Goal: Task Accomplishment & Management: Manage account settings

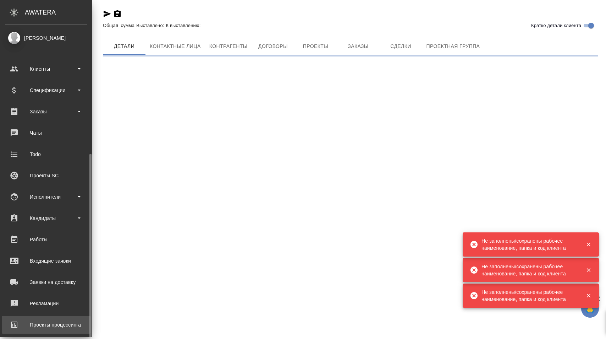
scroll to position [71, 0]
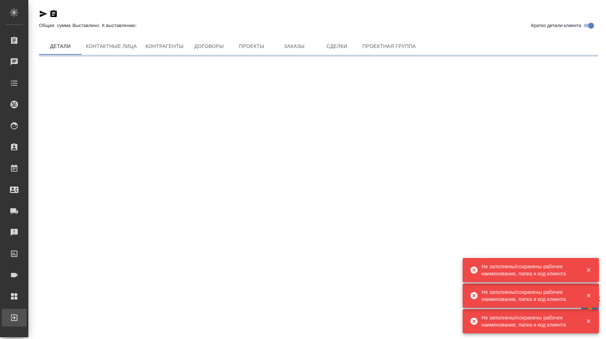
click at [14, 314] on div "Выйти" at bounding box center [5, 317] width 18 height 11
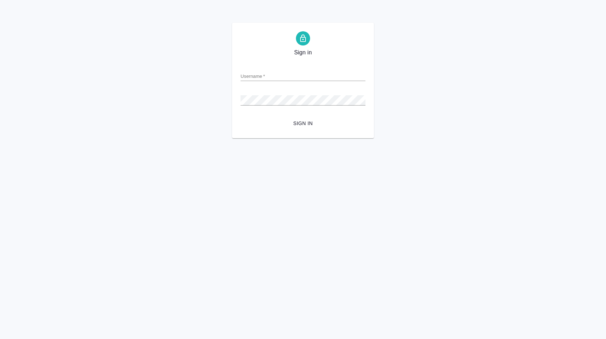
click at [270, 73] on input "Username   *" at bounding box center [303, 76] width 125 height 10
type input "d.karapetyan@awatera.com"
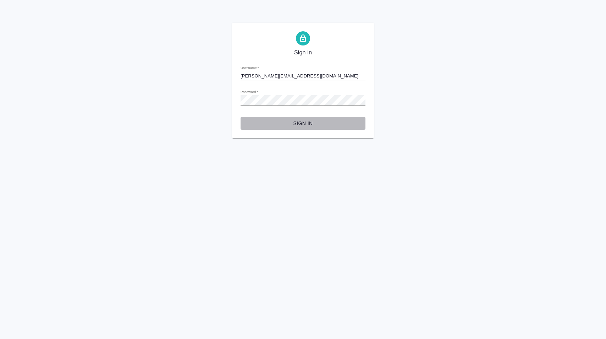
click at [306, 128] on button "Sign in" at bounding box center [303, 123] width 125 height 13
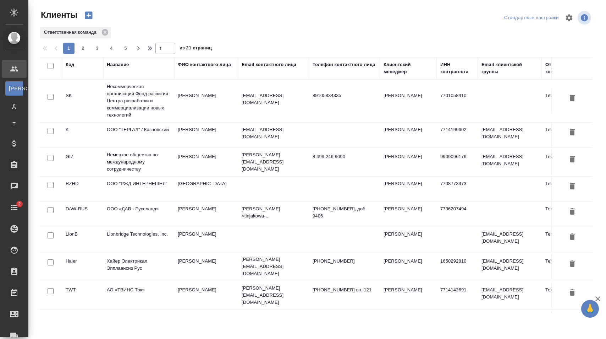
select select "RU"
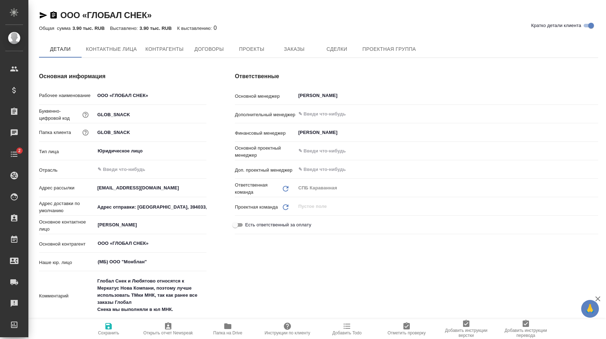
type textarea "x"
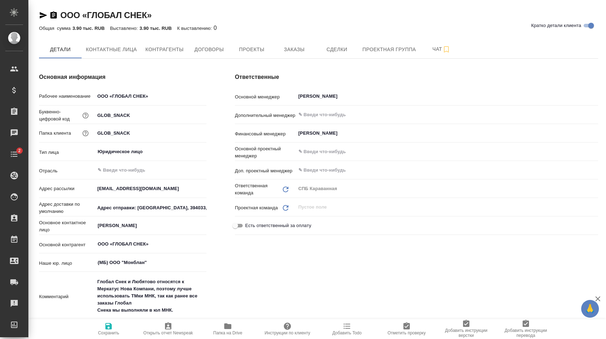
type textarea "x"
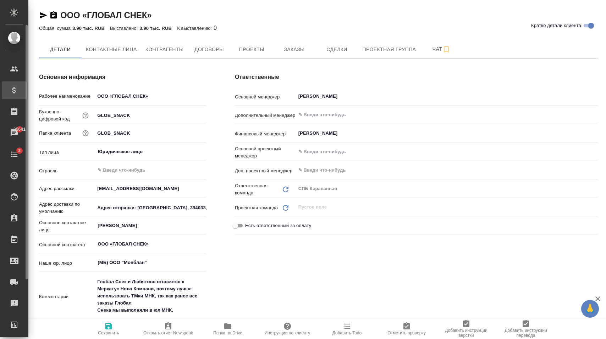
type textarea "x"
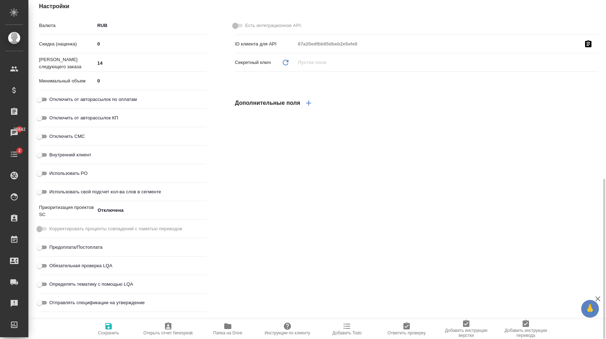
scroll to position [395, 0]
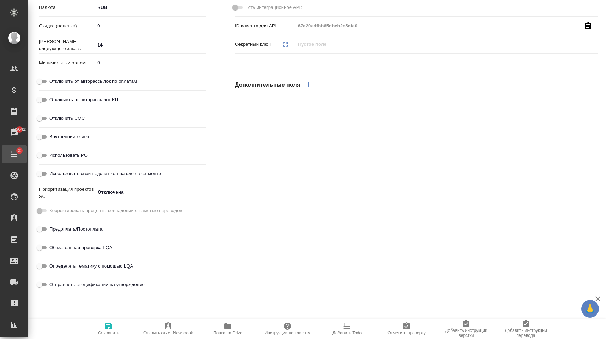
type textarea "x"
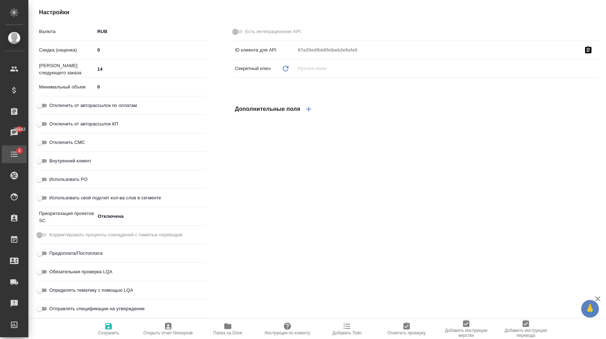
scroll to position [377, 0]
type textarea "x"
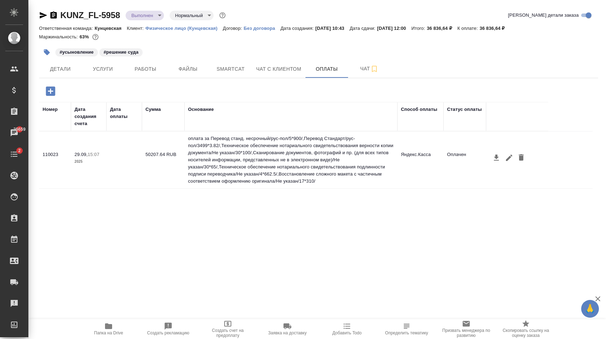
click at [147, 15] on body "🙏 .cls-1 fill:#fff; AWATERA [PERSON_NAME] Спецификации Заказы 25659 Чаты 2 Todo…" at bounding box center [303, 169] width 606 height 339
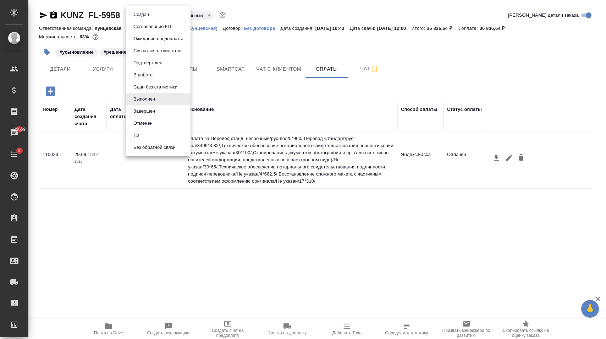
click at [284, 8] on div at bounding box center [303, 169] width 606 height 339
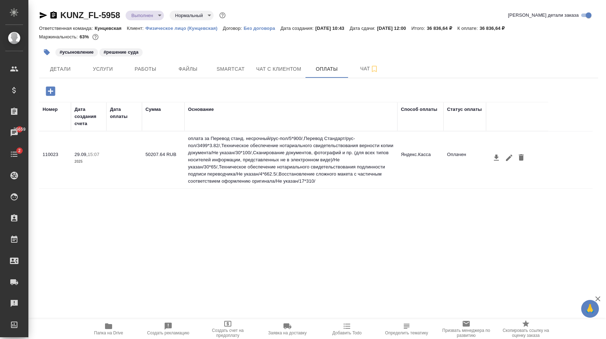
click at [192, 16] on body "🙏 .cls-1 fill:#fff; AWATERA Карапетян Давид Клиенты Спецификации Заказы 25659 Ч…" at bounding box center [303, 169] width 606 height 339
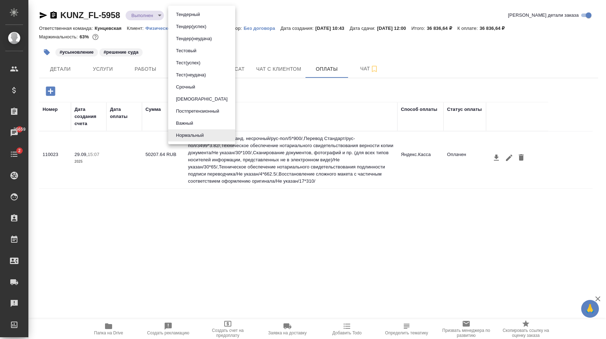
click at [319, 194] on div at bounding box center [303, 169] width 606 height 339
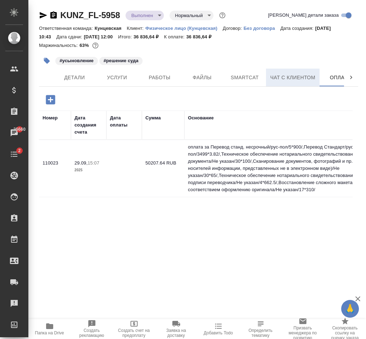
click at [296, 80] on span "Чат с клиентом" at bounding box center [292, 77] width 45 height 9
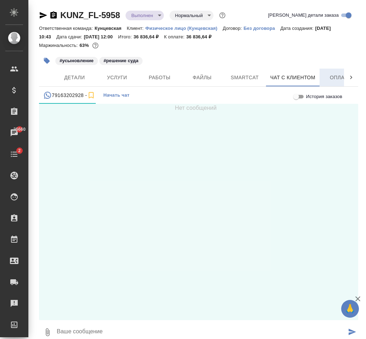
click at [334, 78] on span "Оплаты" at bounding box center [341, 77] width 34 height 9
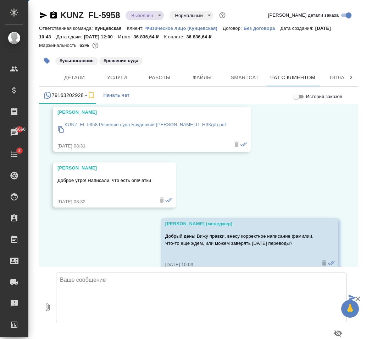
scroll to position [4746, 0]
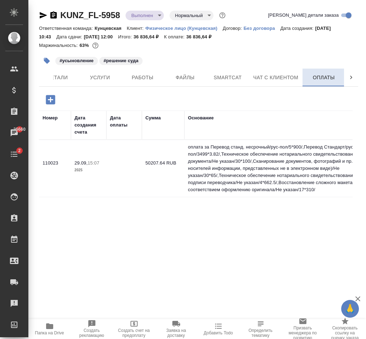
scroll to position [0, 18]
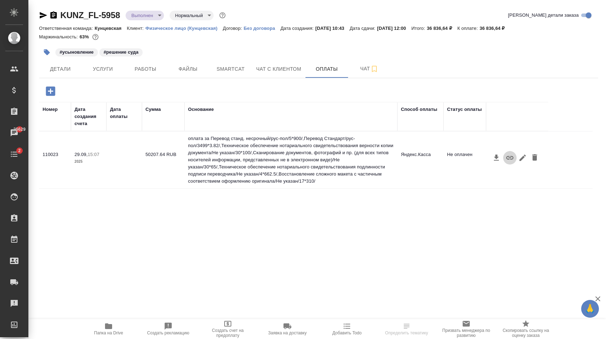
click at [509, 158] on icon "button" at bounding box center [510, 158] width 7 height 4
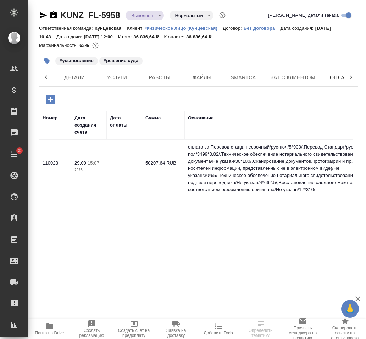
scroll to position [0, 18]
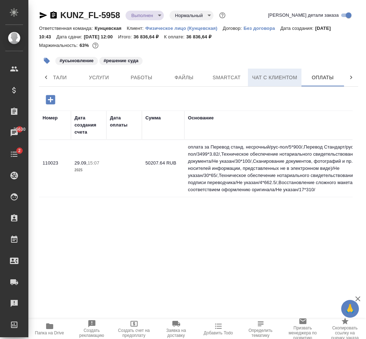
click at [264, 81] on span "Чат с клиентом" at bounding box center [274, 77] width 45 height 9
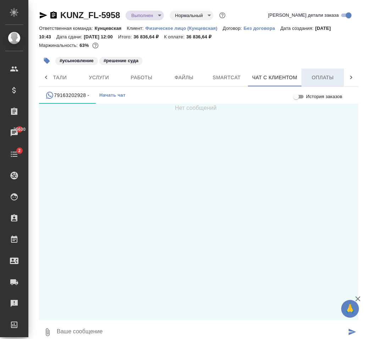
click at [311, 80] on span "Оплаты" at bounding box center [323, 77] width 34 height 9
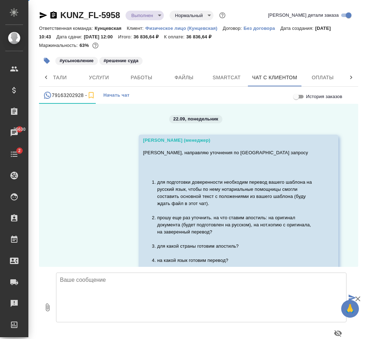
scroll to position [4326, 0]
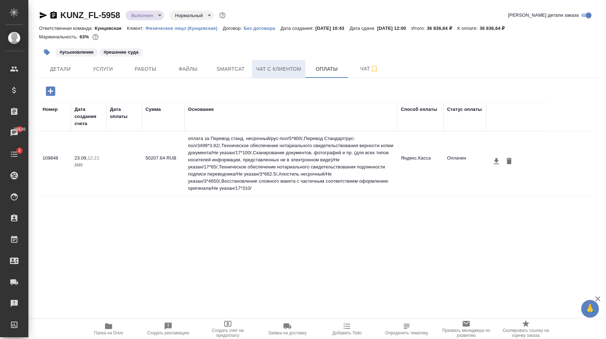
click at [290, 70] on span "Чат с клиентом" at bounding box center [278, 69] width 45 height 9
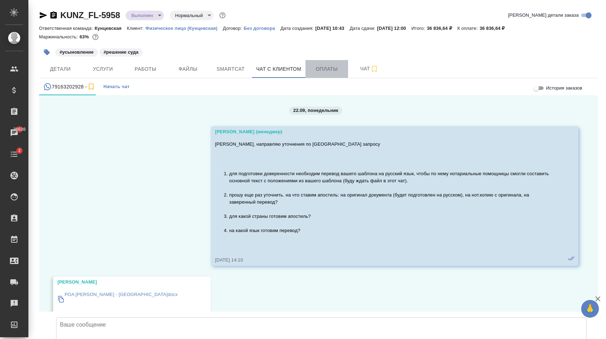
click at [325, 70] on span "Оплаты" at bounding box center [327, 69] width 34 height 9
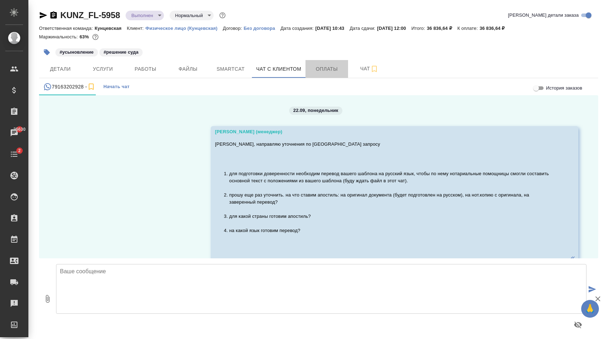
scroll to position [2662, 0]
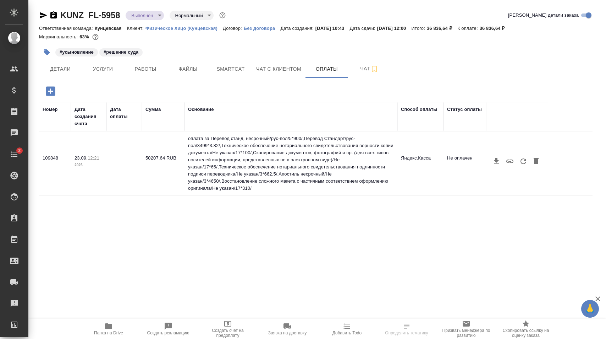
click at [524, 162] on icon "button" at bounding box center [523, 161] width 9 height 9
click at [288, 77] on button "Чат с клиентом" at bounding box center [279, 69] width 54 height 18
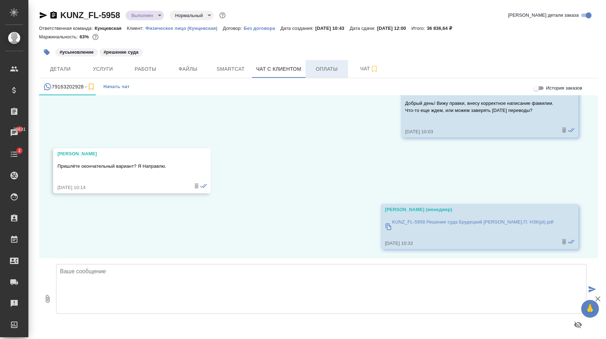
click at [321, 75] on button "Оплаты" at bounding box center [327, 69] width 43 height 18
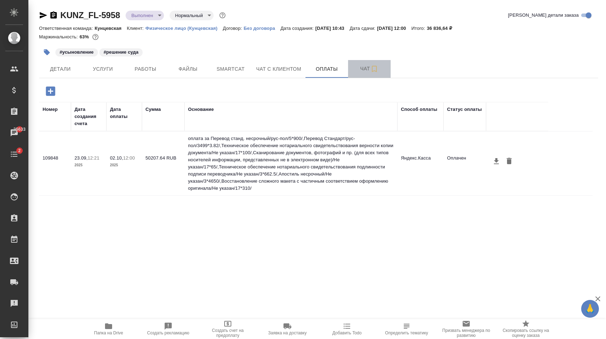
click at [360, 66] on span "Чат" at bounding box center [369, 68] width 34 height 9
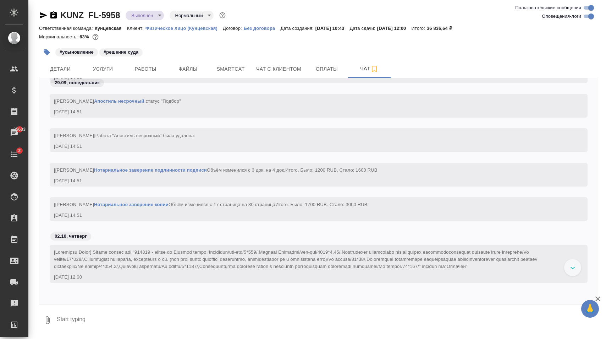
scroll to position [4063, 0]
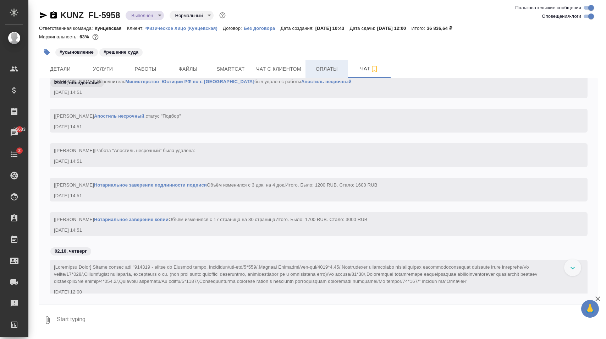
click at [319, 75] on button "Оплаты" at bounding box center [327, 69] width 43 height 18
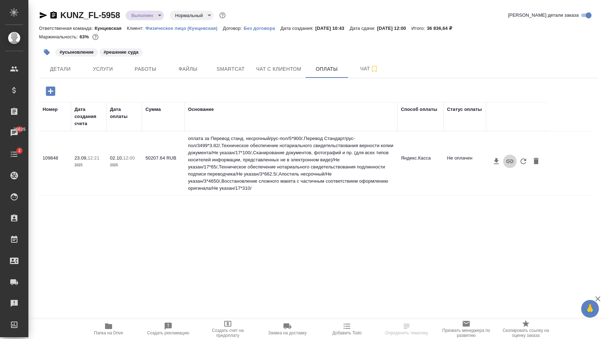
click at [509, 160] on icon "button" at bounding box center [510, 161] width 9 height 9
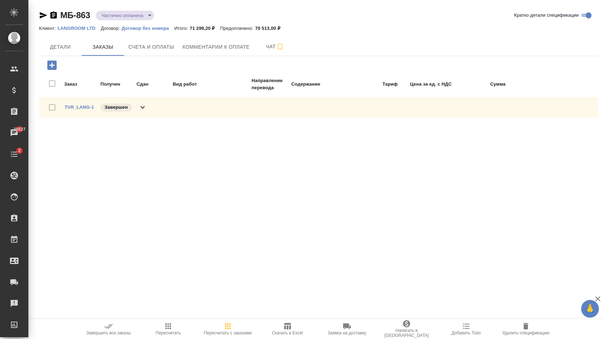
click at [146, 105] on icon at bounding box center [142, 107] width 9 height 9
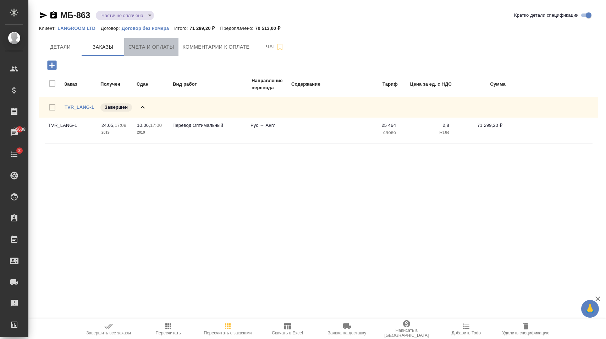
click at [165, 51] on button "Счета и оплаты" at bounding box center [151, 47] width 54 height 18
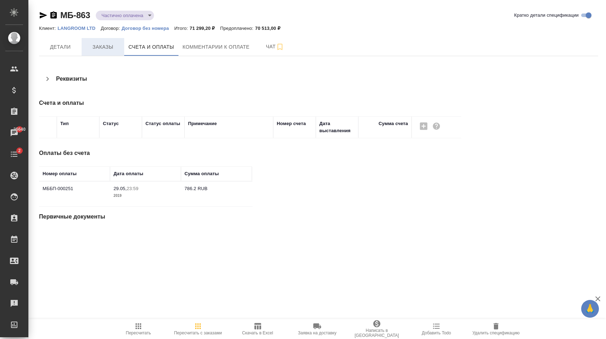
click at [99, 50] on span "Заказы" at bounding box center [103, 47] width 34 height 9
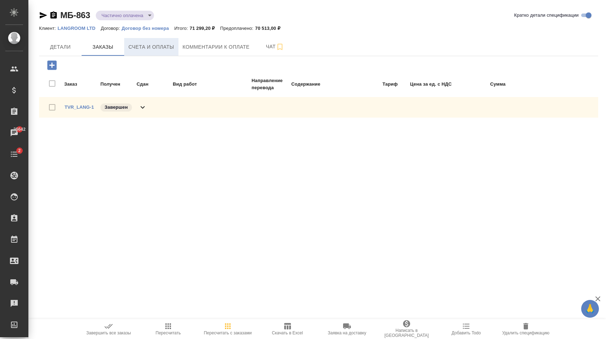
click at [170, 49] on span "Счета и оплаты" at bounding box center [151, 47] width 46 height 9
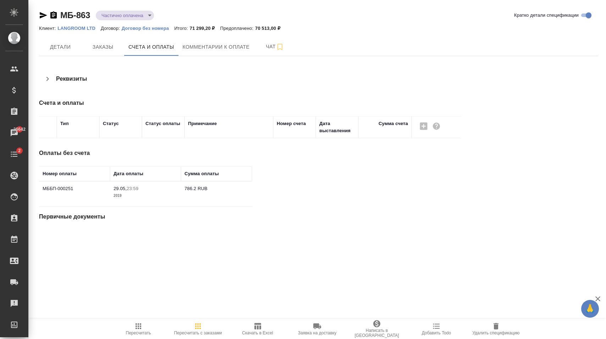
click at [186, 189] on td "786.2 RUB" at bounding box center [216, 193] width 71 height 25
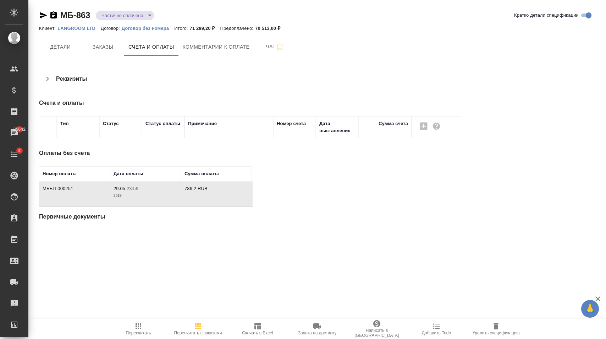
click at [186, 189] on td "786.2 RUB" at bounding box center [216, 193] width 71 height 25
click at [188, 189] on td "786.2 RUB" at bounding box center [216, 193] width 71 height 25
drag, startPoint x: 185, startPoint y: 190, endPoint x: 195, endPoint y: 188, distance: 10.0
click at [195, 188] on td "786.2 RUB" at bounding box center [216, 193] width 71 height 25
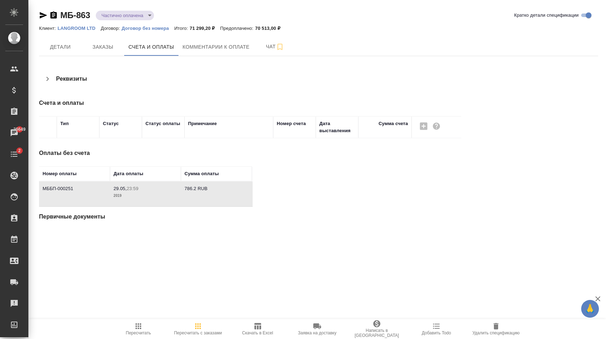
click at [140, 324] on icon "button" at bounding box center [139, 326] width 6 height 6
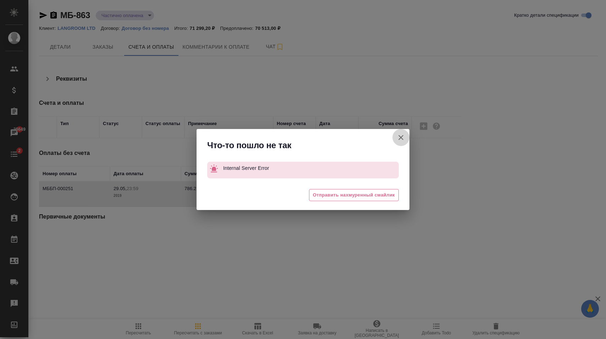
click at [401, 138] on icon "button" at bounding box center [401, 137] width 5 height 5
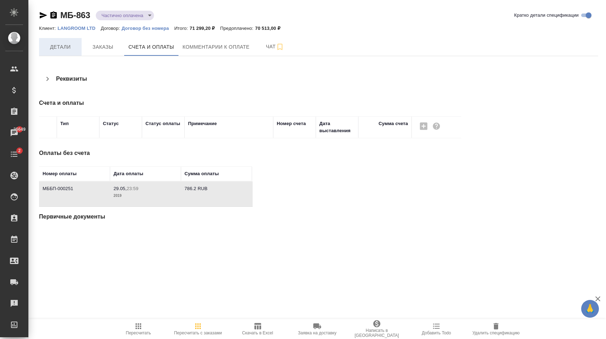
click at [70, 43] on span "Детали" at bounding box center [60, 47] width 34 height 9
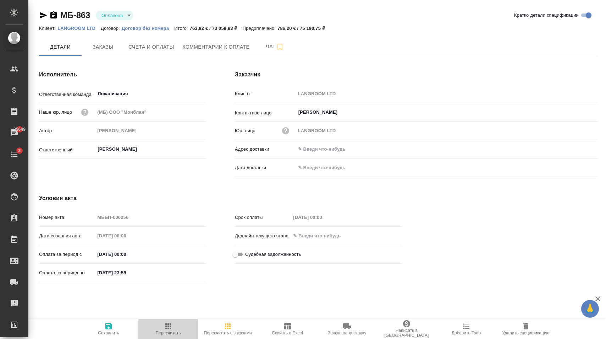
click at [166, 322] on icon "button" at bounding box center [168, 326] width 9 height 9
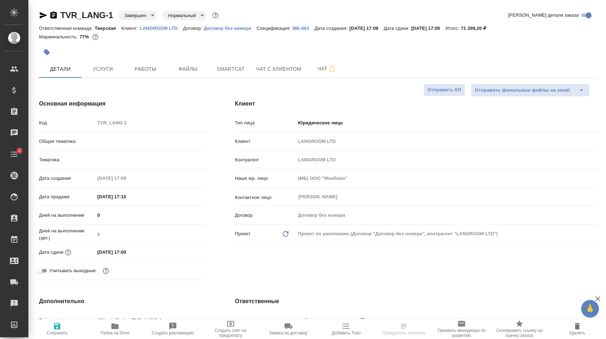
select select "RU"
type textarea "x"
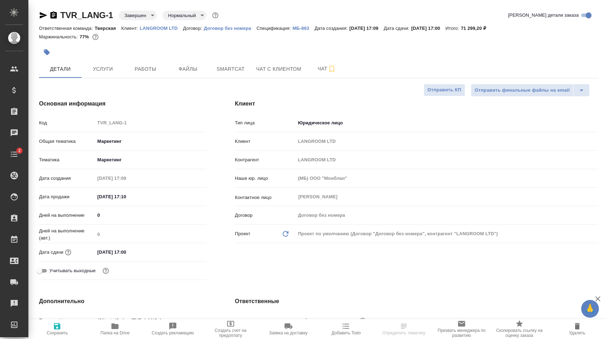
type textarea "x"
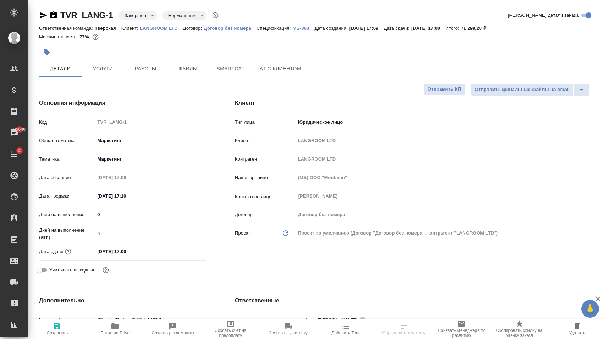
type textarea "x"
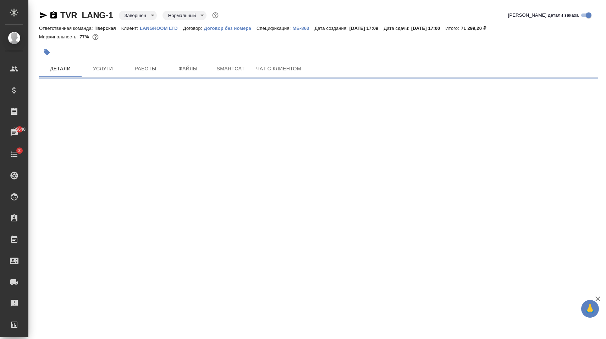
select select "RU"
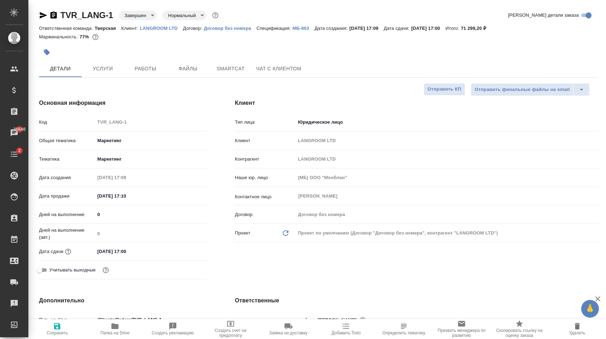
type textarea "x"
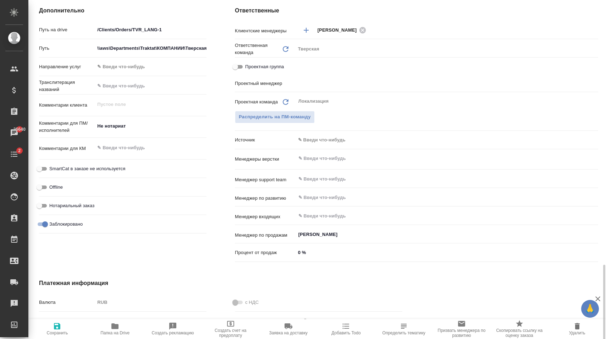
scroll to position [376, 0]
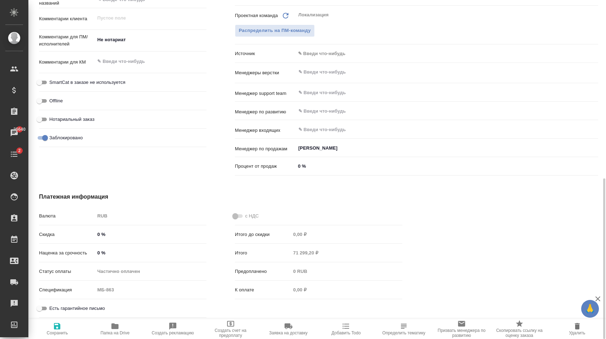
click at [105, 213] on div "RUB" at bounding box center [151, 216] width 112 height 12
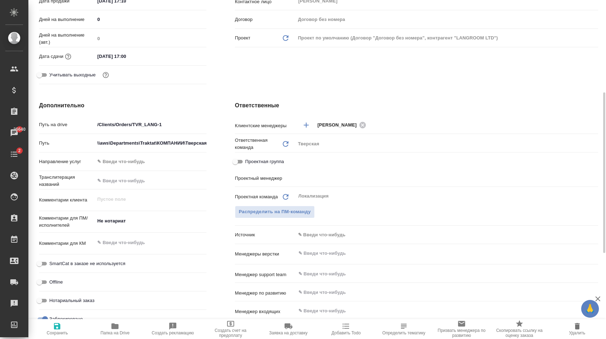
scroll to position [0, 0]
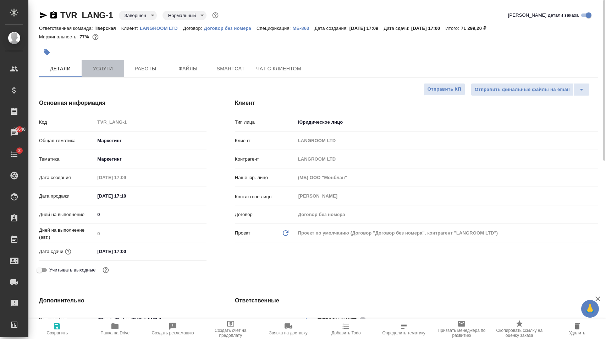
click at [107, 73] on button "Услуги" at bounding box center [103, 68] width 43 height 17
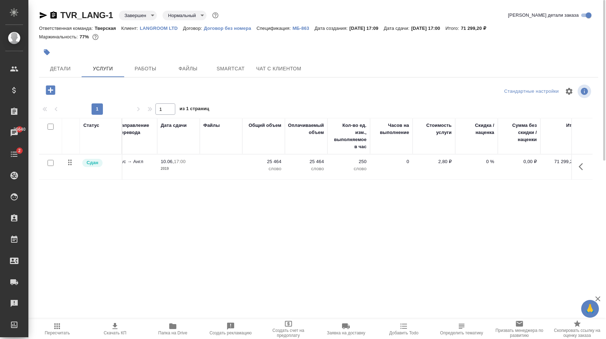
scroll to position [0, 115]
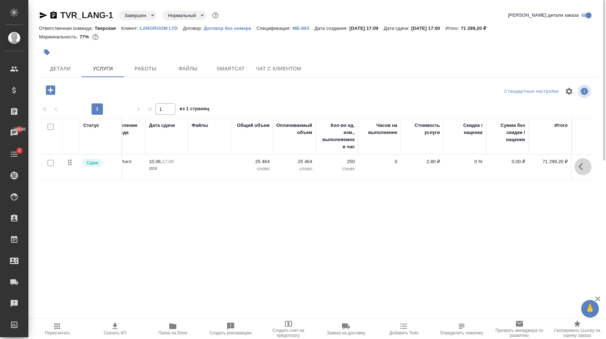
click at [579, 168] on icon "button" at bounding box center [583, 166] width 9 height 9
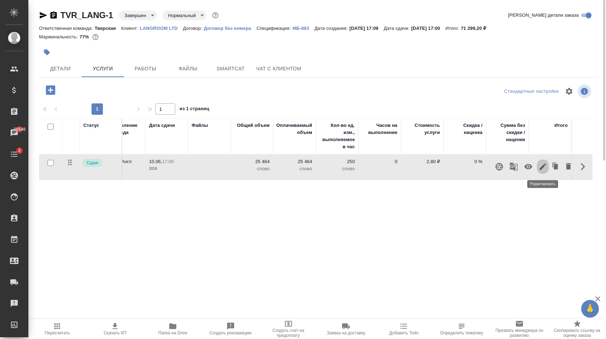
click at [540, 169] on icon "button" at bounding box center [543, 166] width 6 height 6
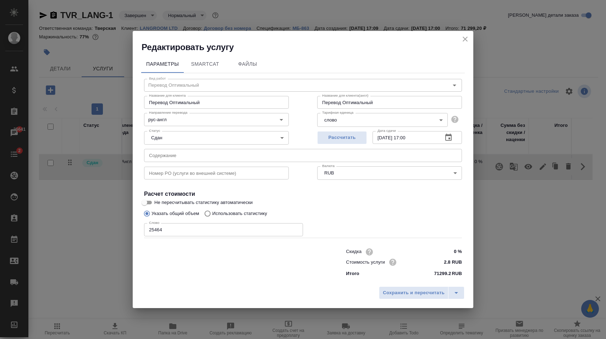
click at [396, 186] on body "🙏 .cls-1 fill:#fff; AWATERA Карапетян Давид Клиенты Спецификации Заказы 25641 Ч…" at bounding box center [303, 169] width 606 height 339
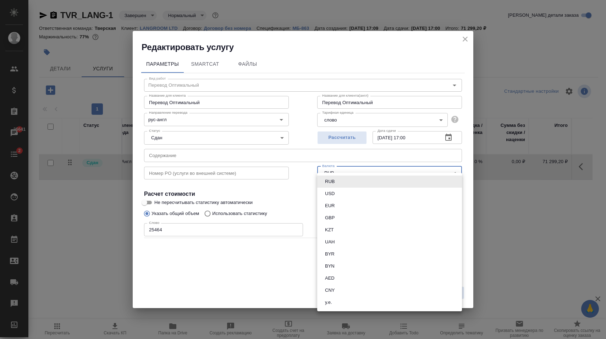
click at [310, 197] on div at bounding box center [303, 169] width 606 height 339
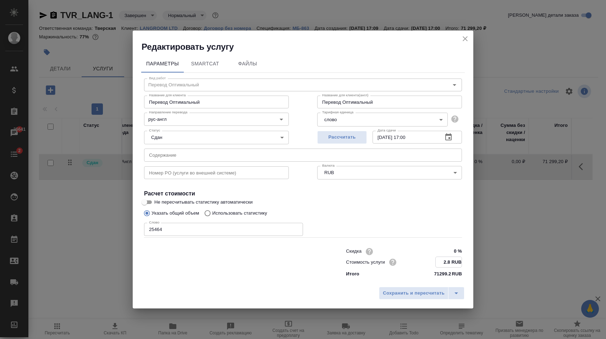
drag, startPoint x: 443, startPoint y: 253, endPoint x: 464, endPoint y: 253, distance: 21.3
click at [462, 257] on input "2.8 RUB" at bounding box center [449, 262] width 26 height 10
click at [437, 270] on p "71299.2" at bounding box center [442, 273] width 17 height 7
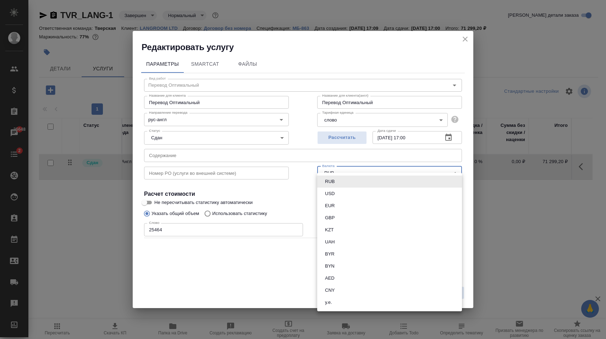
click at [361, 180] on body "🙏 .cls-1 fill:#fff; AWATERA Карапетян Давид Клиенты Спецификации Заказы 25648 Ч…" at bounding box center [303, 169] width 606 height 339
click at [334, 204] on button "EUR" at bounding box center [330, 206] width 14 height 8
type input "EUR"
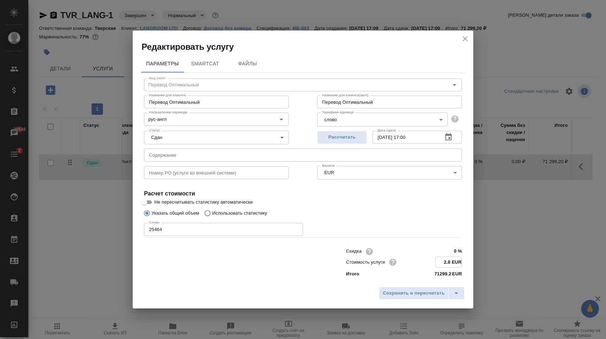
click at [451, 257] on input "2.8 EUR" at bounding box center [449, 262] width 26 height 10
paste input "0.0308749607"
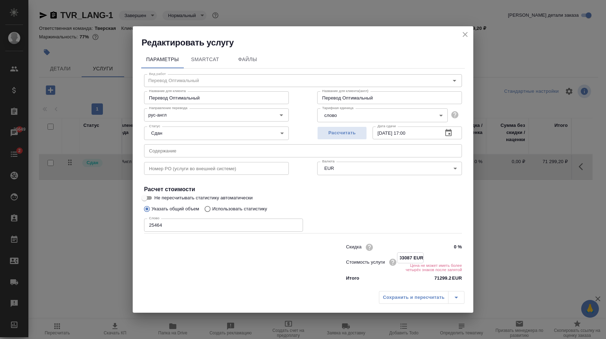
scroll to position [0, 0]
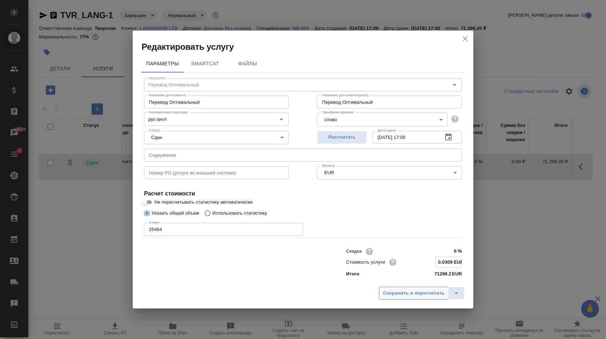
type input "0.0309 EUR"
click at [426, 289] on span "Сохранить и пересчитать" at bounding box center [414, 293] width 62 height 8
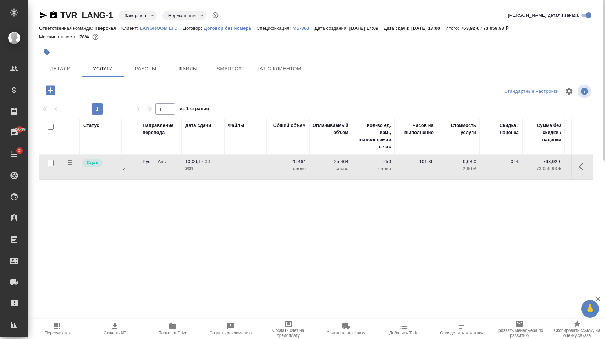
scroll to position [0, 115]
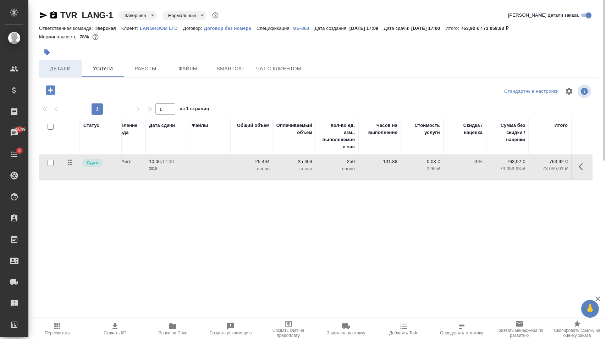
click at [76, 67] on span "Детали" at bounding box center [60, 68] width 34 height 9
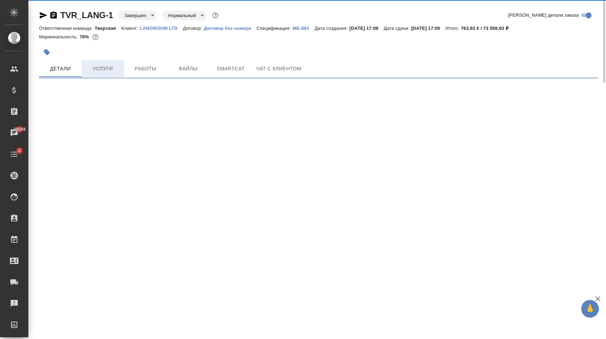
select select "RU"
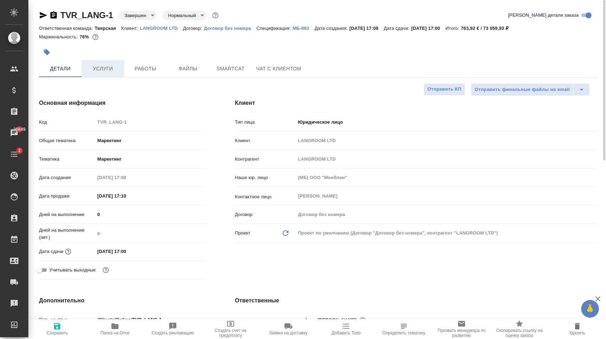
type textarea "x"
click at [98, 67] on span "Услуги" at bounding box center [103, 68] width 34 height 9
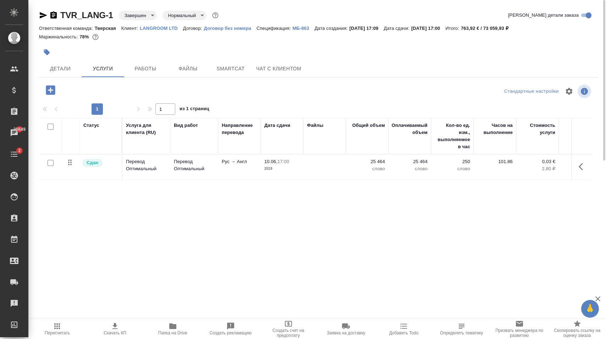
drag, startPoint x: 64, startPoint y: 325, endPoint x: 73, endPoint y: 326, distance: 9.2
click at [64, 326] on span "Пересчитать" at bounding box center [57, 328] width 49 height 13
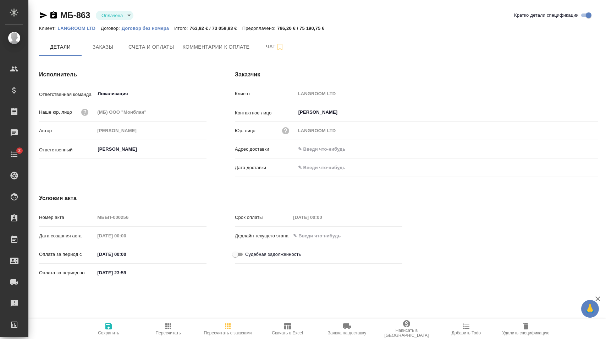
click at [166, 332] on span "Пересчитать" at bounding box center [168, 332] width 25 height 5
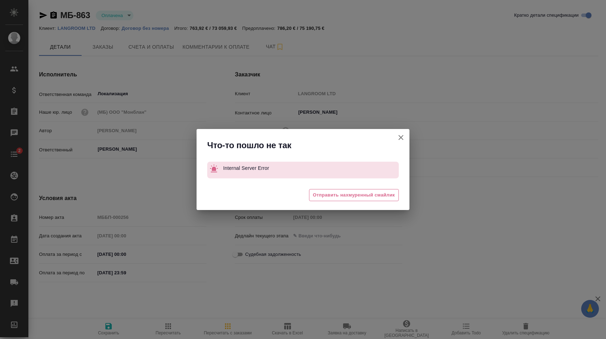
click at [399, 137] on icon "button" at bounding box center [401, 137] width 9 height 9
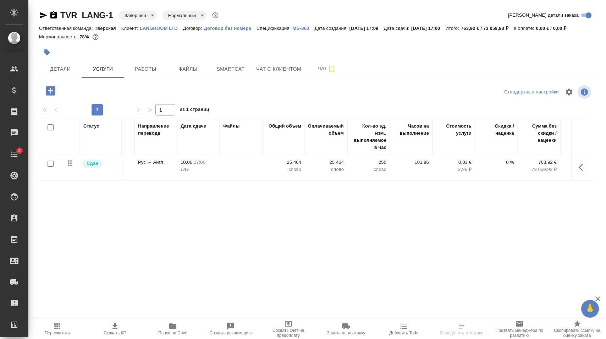
scroll to position [0, 115]
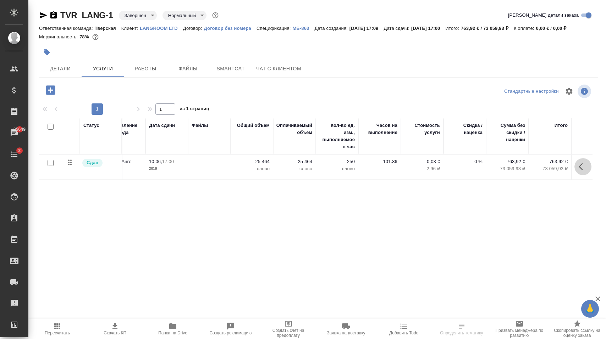
click at [581, 164] on icon "button" at bounding box center [583, 166] width 9 height 9
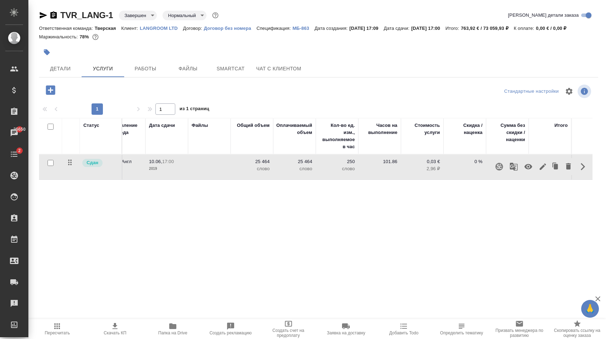
click at [68, 327] on span "Пересчитать" at bounding box center [57, 328] width 49 height 13
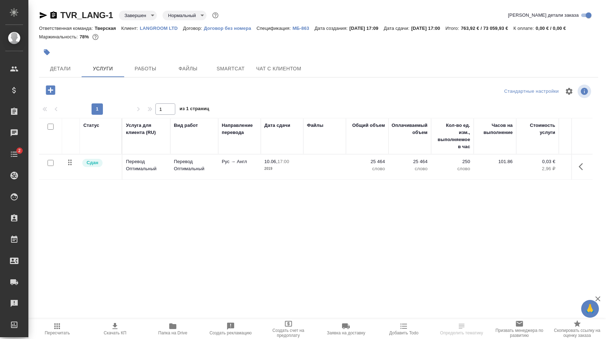
scroll to position [0, 115]
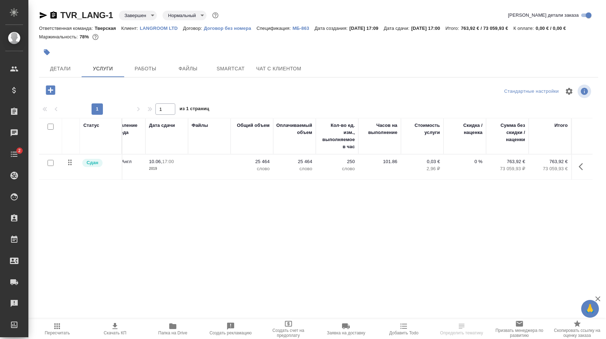
click at [60, 326] on icon "button" at bounding box center [57, 326] width 9 height 9
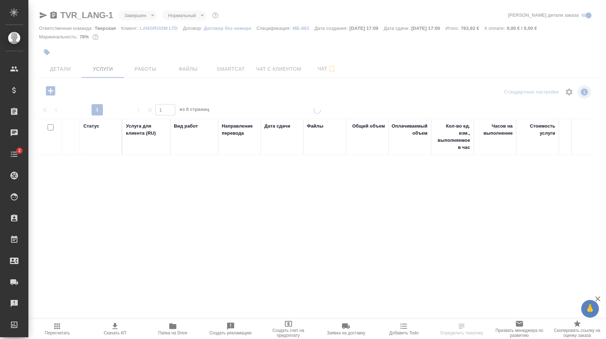
scroll to position [0, 115]
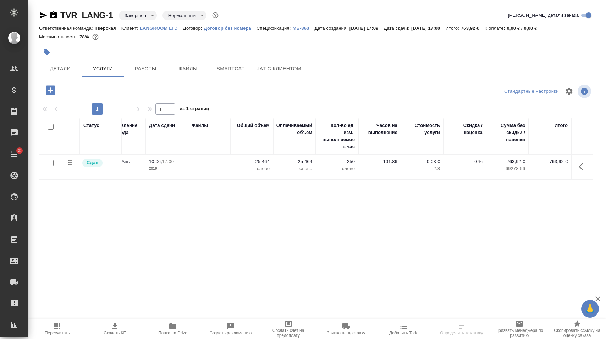
click at [60, 329] on icon "button" at bounding box center [57, 326] width 9 height 9
click at [584, 164] on icon "button" at bounding box center [583, 166] width 9 height 9
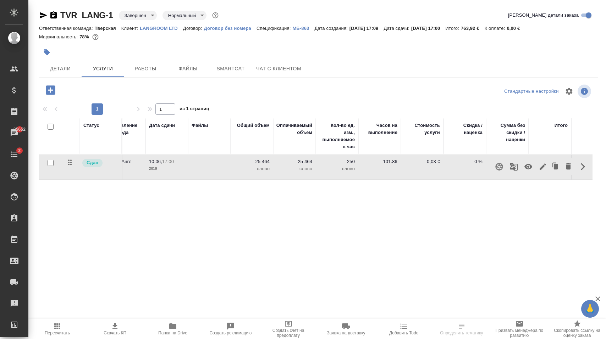
click at [545, 168] on icon "button" at bounding box center [543, 166] width 9 height 9
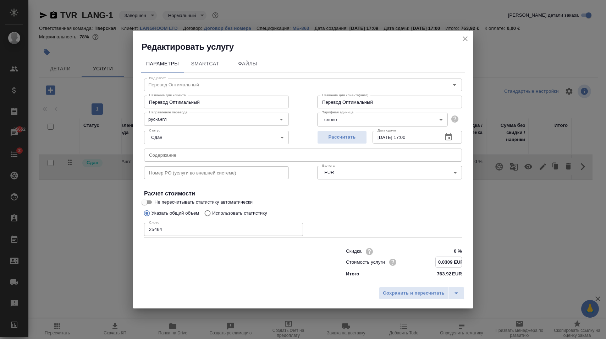
drag, startPoint x: 449, startPoint y: 251, endPoint x: 454, endPoint y: 251, distance: 5.3
click at [454, 257] on input "0.0309 EUR" at bounding box center [449, 262] width 26 height 10
click at [410, 289] on span "Сохранить и пересчитать" at bounding box center [414, 293] width 62 height 8
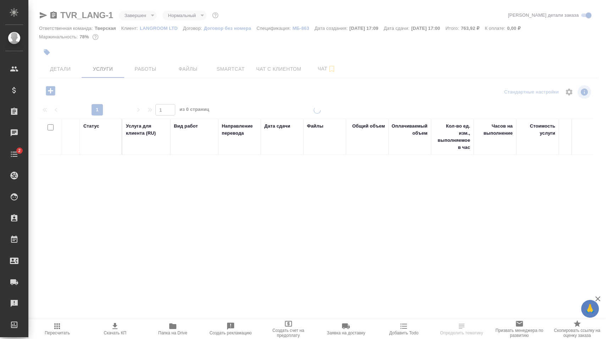
scroll to position [0, 115]
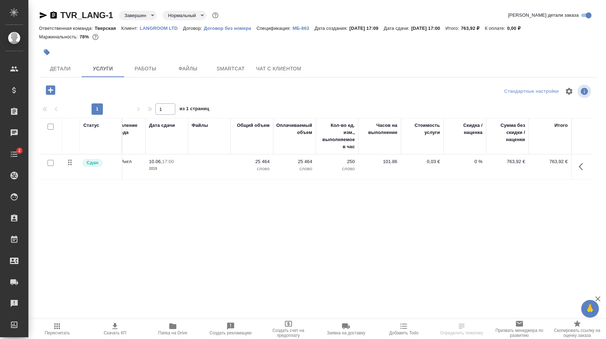
click at [581, 165] on icon "button" at bounding box center [581, 166] width 4 height 7
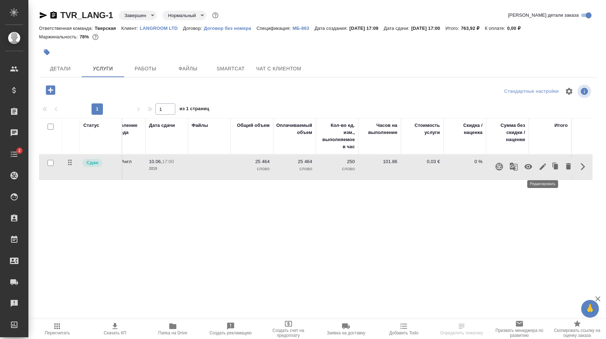
click at [543, 168] on icon "button" at bounding box center [543, 166] width 9 height 9
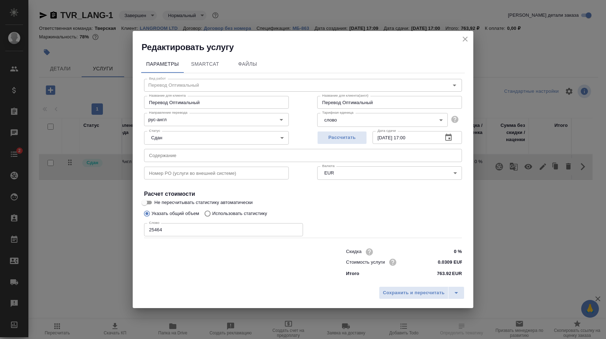
click at [349, 182] on body "🙏 .cls-1 fill:#fff; AWATERA Карапетян Давид Клиенты Спецификации Заказы Чаты 2 …" at bounding box center [303, 169] width 606 height 339
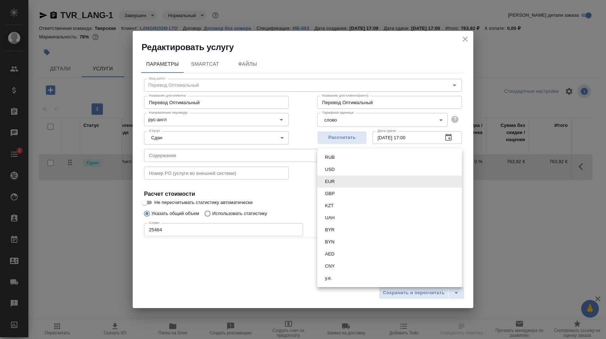
click at [332, 156] on button "RUB" at bounding box center [330, 157] width 14 height 8
type input "RUB"
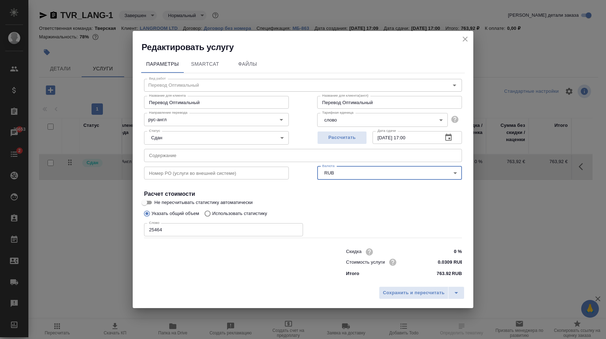
click at [441, 257] on input "0.0309 RUB" at bounding box center [449, 262] width 27 height 10
click at [441, 257] on input "0.0309 RUB" at bounding box center [449, 262] width 26 height 10
type input "2.8 RUB"
click at [414, 289] on span "Сохранить и пересчитать" at bounding box center [414, 293] width 62 height 8
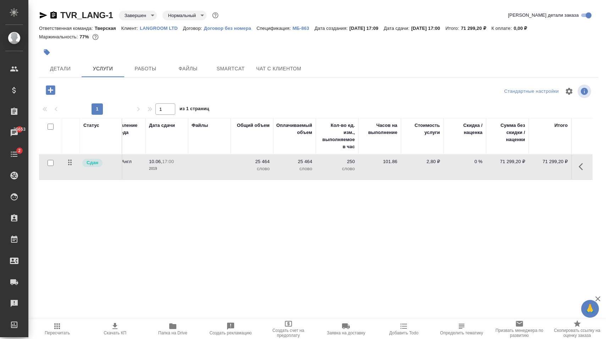
click at [51, 325] on span "Пересчитать" at bounding box center [57, 328] width 49 height 13
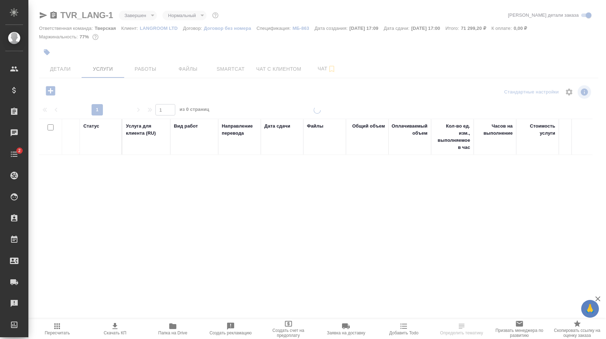
scroll to position [0, 115]
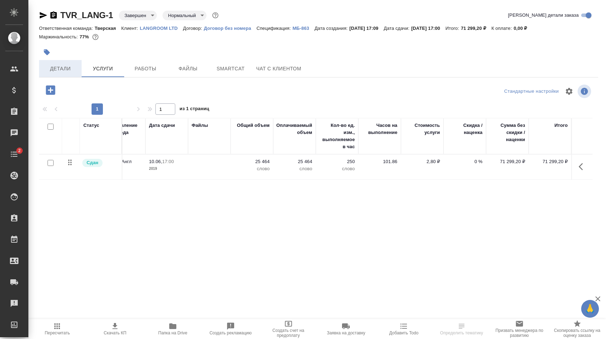
click at [55, 72] on span "Детали" at bounding box center [60, 68] width 34 height 9
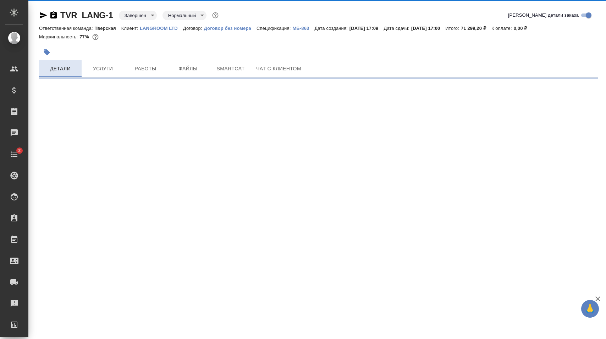
select select "RU"
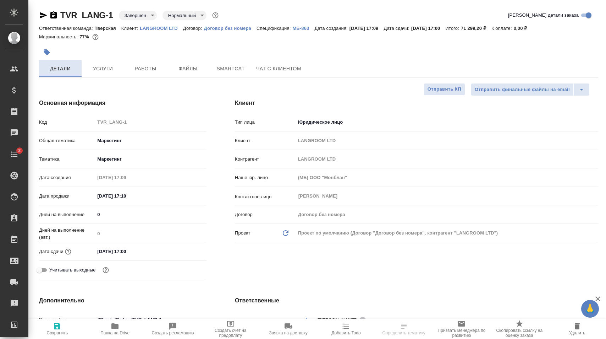
type textarea "x"
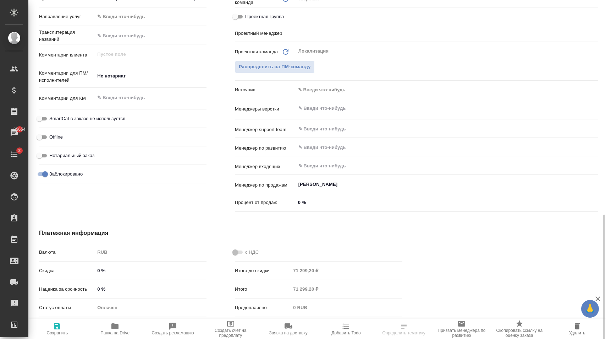
scroll to position [376, 0]
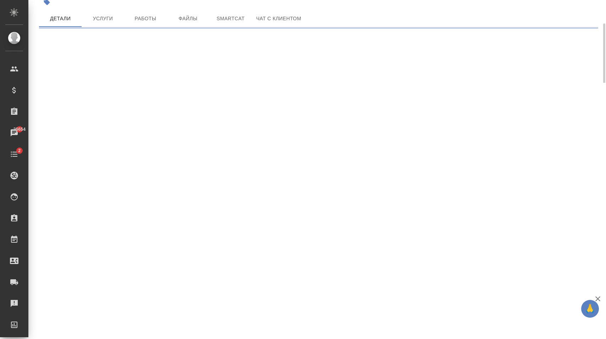
select select "RU"
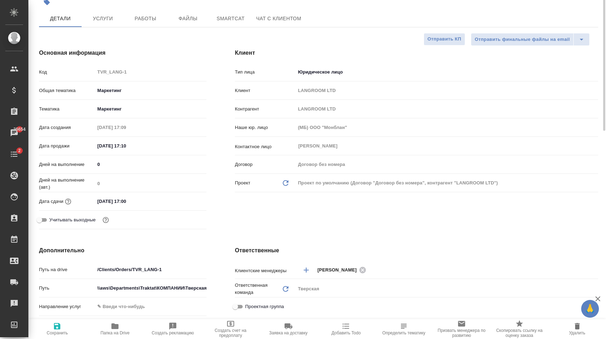
scroll to position [14, 0]
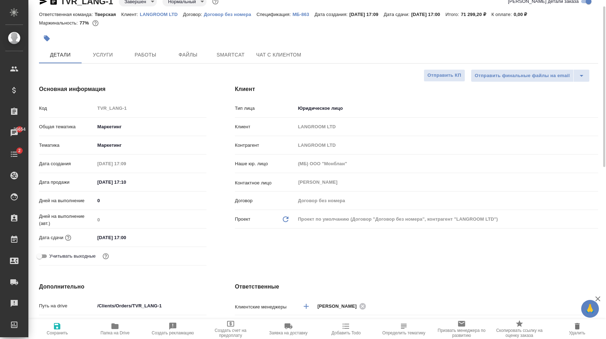
type textarea "x"
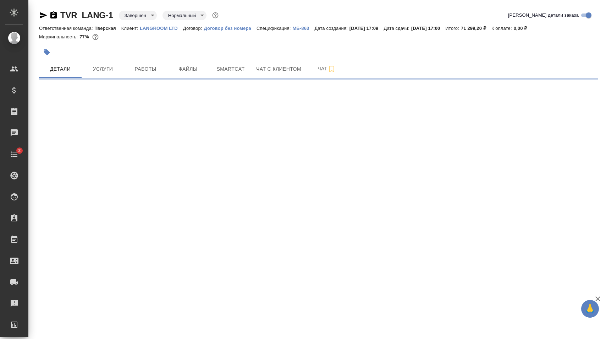
select select "RU"
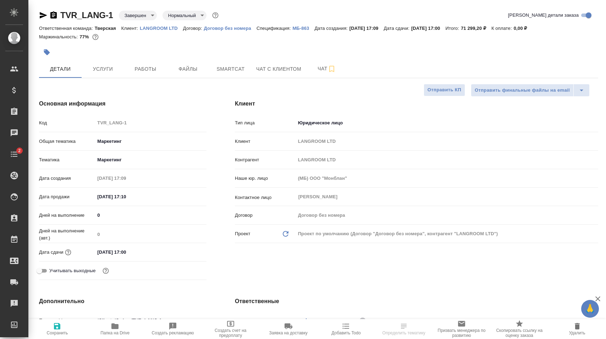
type textarea "x"
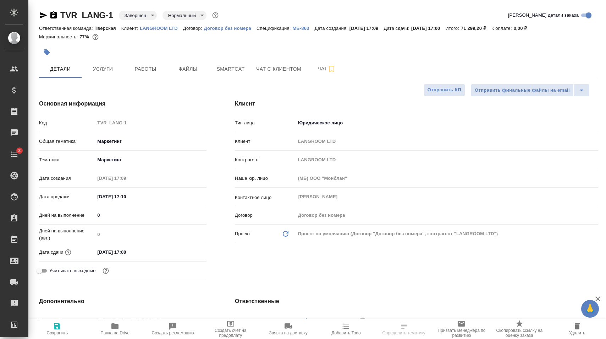
type textarea "x"
select select "RU"
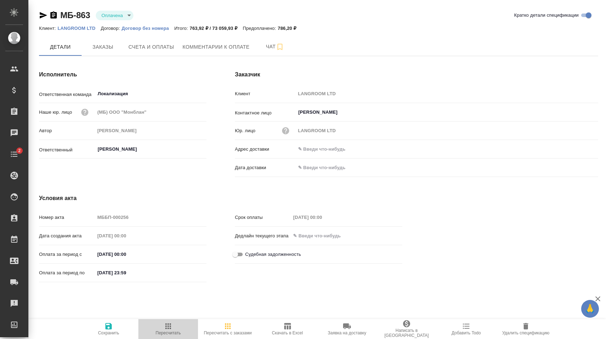
click at [168, 324] on icon "button" at bounding box center [168, 326] width 6 height 6
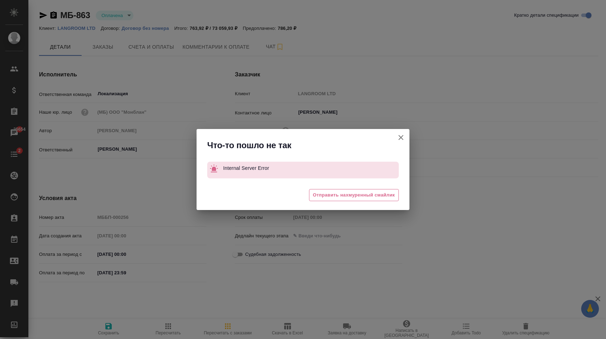
click at [400, 138] on icon "button" at bounding box center [401, 137] width 5 height 5
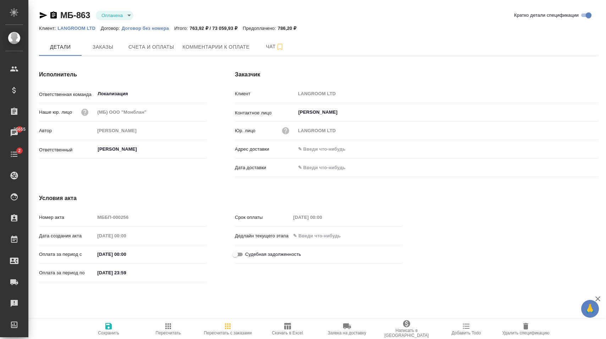
click at [161, 328] on span "Пересчитать" at bounding box center [168, 328] width 51 height 13
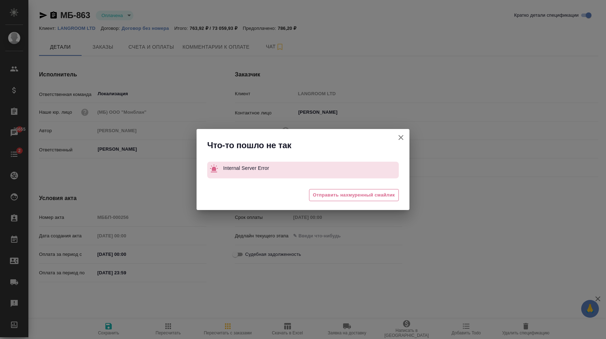
click at [399, 136] on icon "button" at bounding box center [401, 137] width 9 height 9
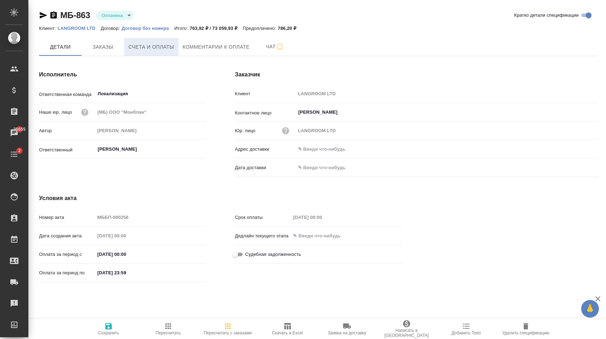
click at [165, 51] on span "Счета и оплаты" at bounding box center [151, 47] width 46 height 9
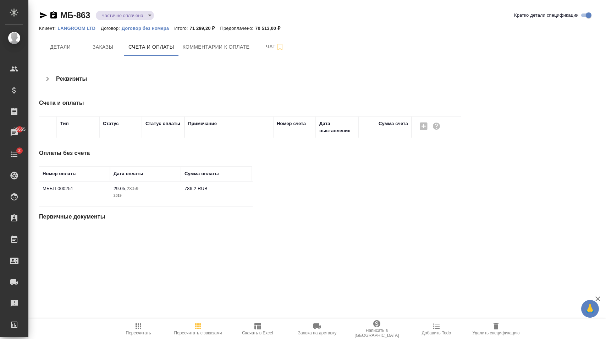
click at [49, 79] on icon "button" at bounding box center [47, 79] width 9 height 9
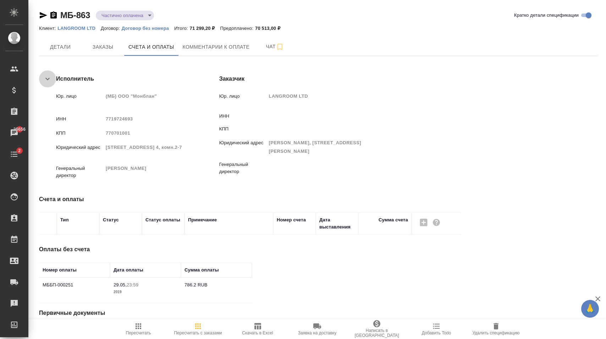
click at [48, 80] on icon "button" at bounding box center [47, 79] width 9 height 9
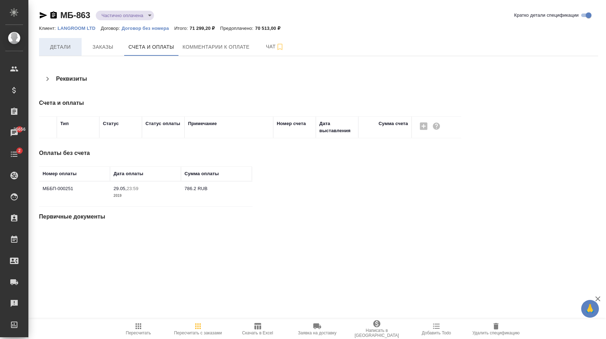
click at [65, 51] on span "Детали" at bounding box center [60, 47] width 34 height 9
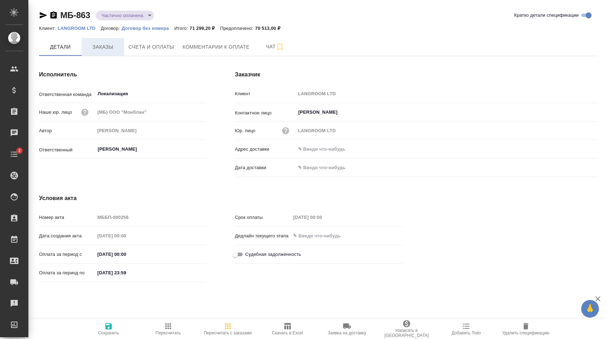
click at [109, 42] on button "Заказы" at bounding box center [103, 47] width 43 height 18
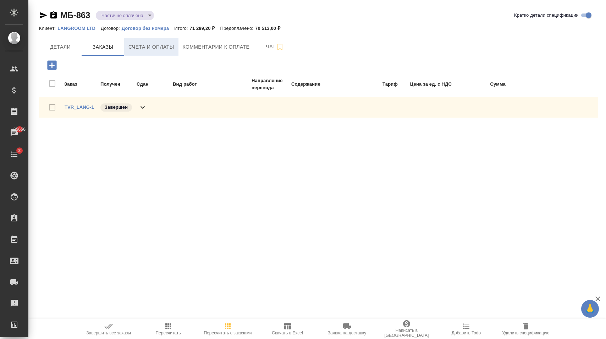
click at [159, 48] on span "Счета и оплаты" at bounding box center [151, 47] width 46 height 9
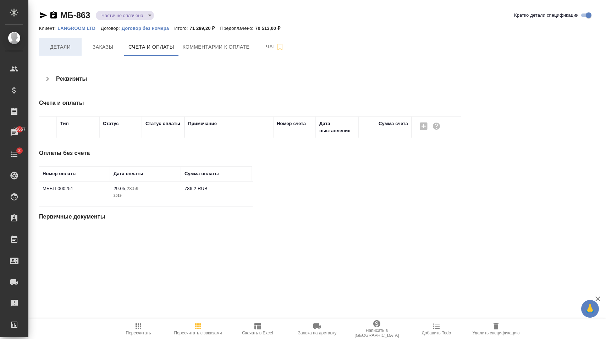
click at [66, 44] on span "Детали" at bounding box center [60, 47] width 34 height 9
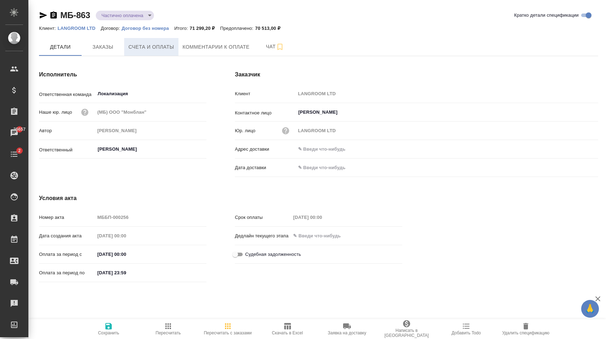
click at [147, 45] on span "Счета и оплаты" at bounding box center [151, 47] width 46 height 9
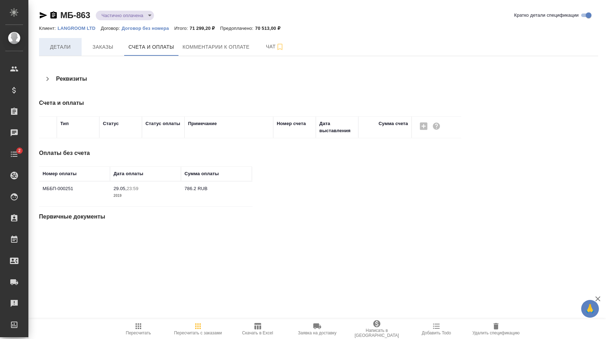
click at [58, 50] on span "Детали" at bounding box center [60, 47] width 34 height 9
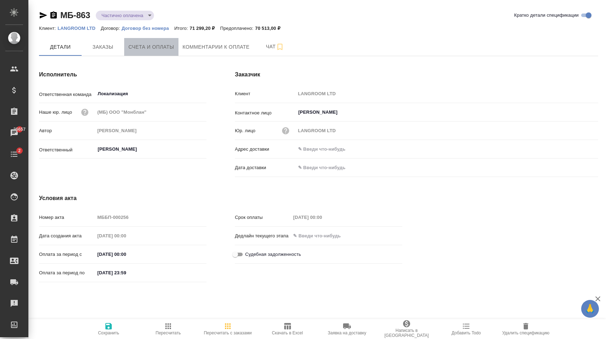
click at [146, 47] on span "Счета и оплаты" at bounding box center [151, 47] width 46 height 9
